Goal: Task Accomplishment & Management: Use online tool/utility

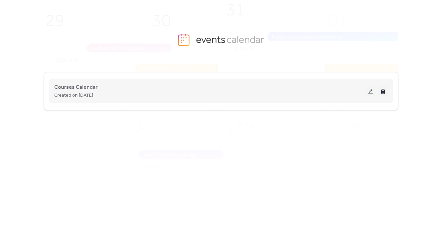
click at [371, 90] on button at bounding box center [371, 91] width 10 height 10
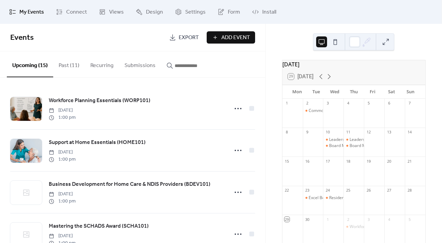
click at [182, 66] on input "button" at bounding box center [195, 66] width 41 height 8
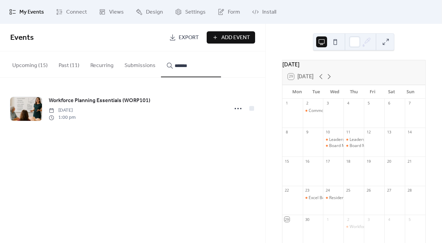
type input "*******"
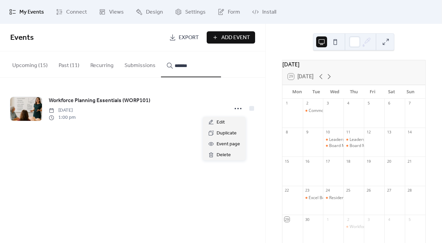
click at [237, 109] on circle at bounding box center [237, 108] width 1 height 1
